Goal: Find specific page/section: Find specific page/section

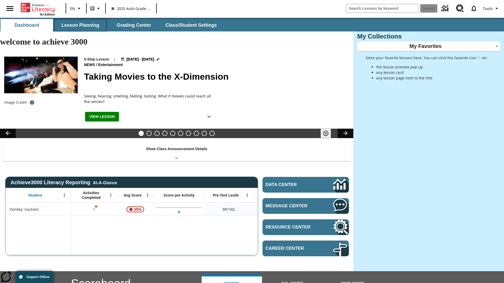
click at [80, 25] on button "Lesson Planning" at bounding box center [80, 25] width 52 height 13
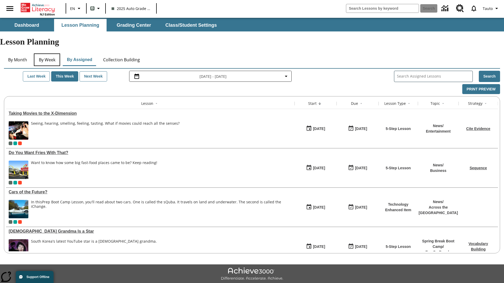
click at [47, 54] on button "By Week" at bounding box center [47, 60] width 26 height 13
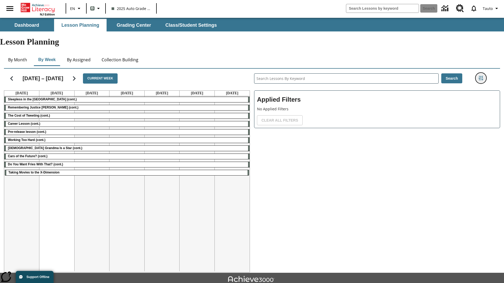
click at [481, 76] on icon "Filters Side menu" at bounding box center [481, 78] width 5 height 5
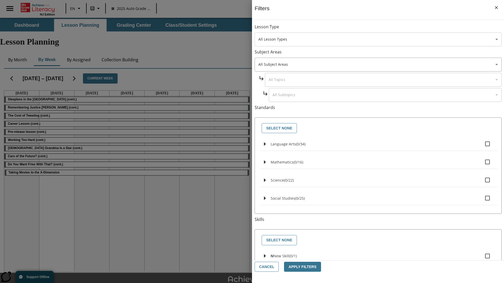
click at [378, 39] on body "Skip to main content NJ Edition EN B 2025 Auto Grade 1 B Search 0 Tauto Dashboa…" at bounding box center [252, 162] width 504 height 289
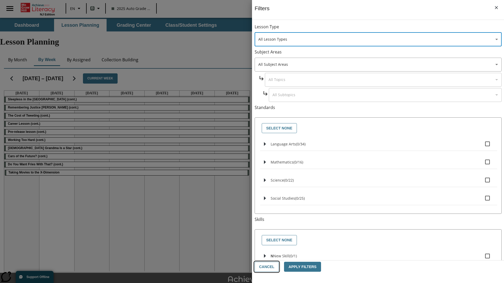
click at [266, 267] on button "Cancel" at bounding box center [267, 267] width 24 height 10
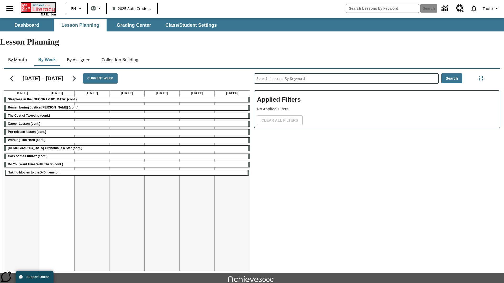
click at [38, 7] on icon "Home" at bounding box center [38, 7] width 35 height 9
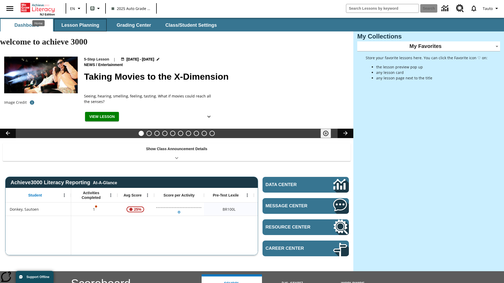
click at [80, 25] on button "Lesson Planning" at bounding box center [80, 25] width 52 height 13
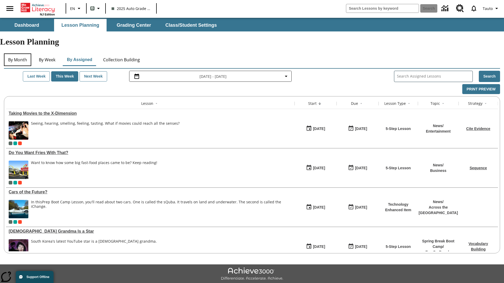
click at [18, 54] on button "By Month" at bounding box center [17, 60] width 27 height 13
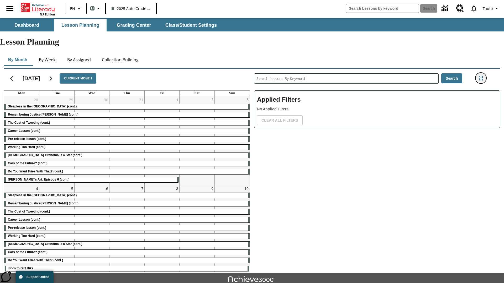
click at [481, 76] on icon "Filters Side menu" at bounding box center [481, 78] width 5 height 5
